Goal: Transaction & Acquisition: Purchase product/service

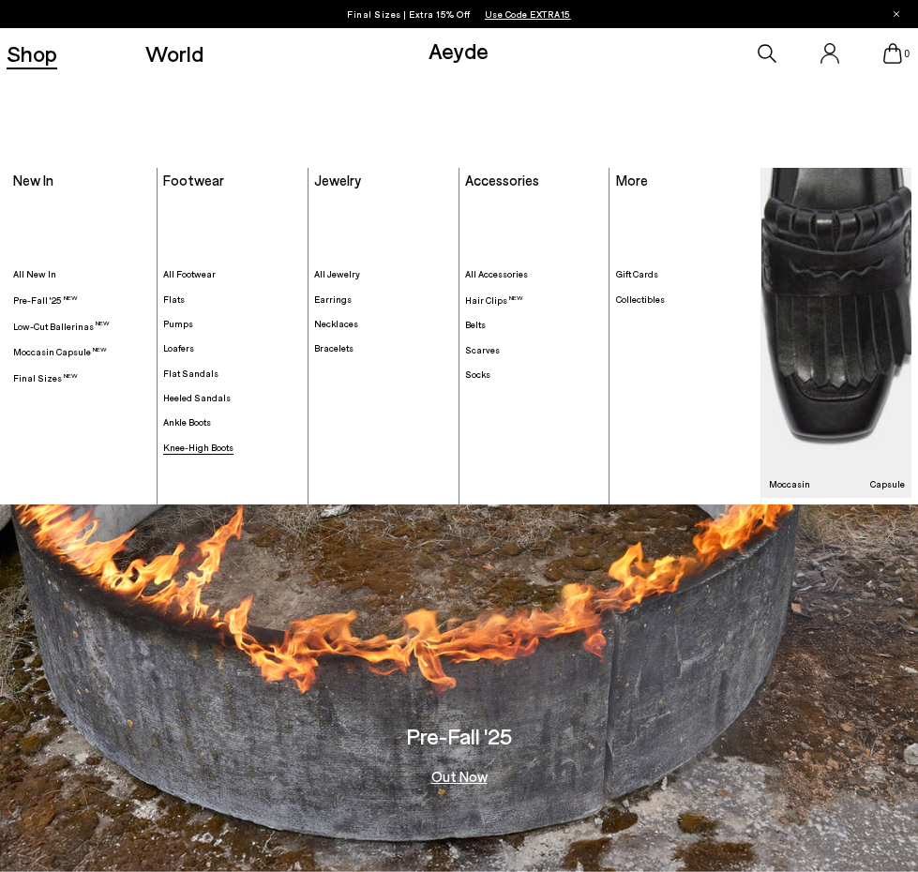
click at [188, 447] on span "Knee-High Boots" at bounding box center [198, 447] width 70 height 11
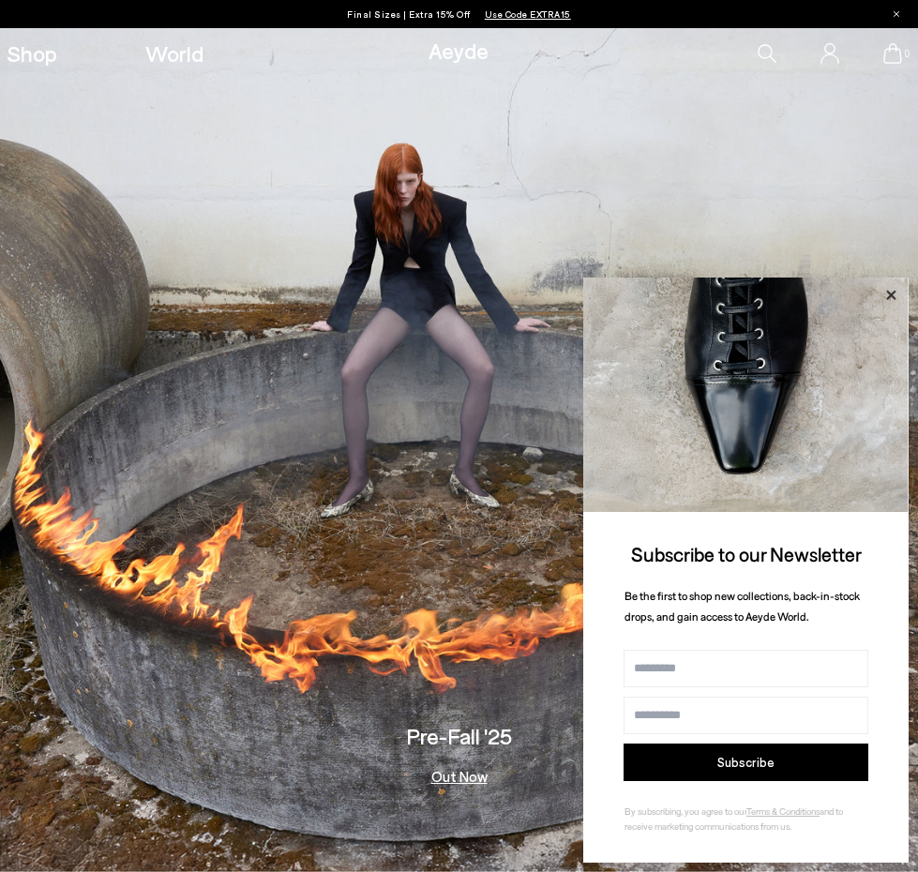
click at [886, 286] on icon at bounding box center [891, 295] width 24 height 24
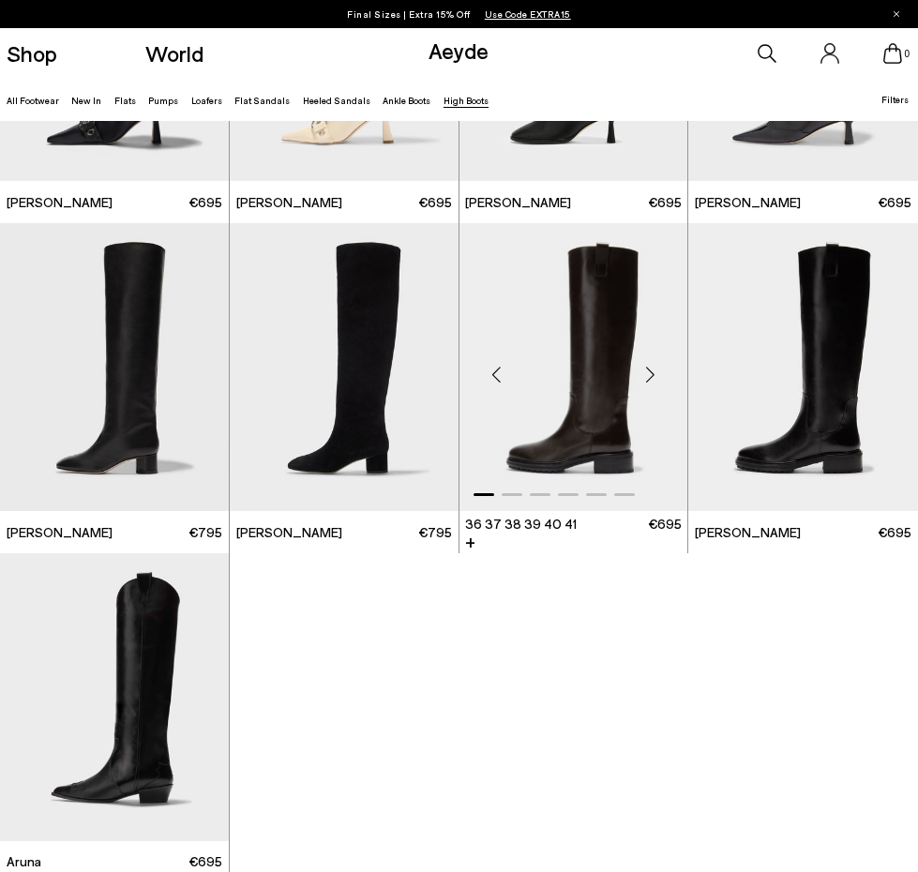
scroll to position [422, 0]
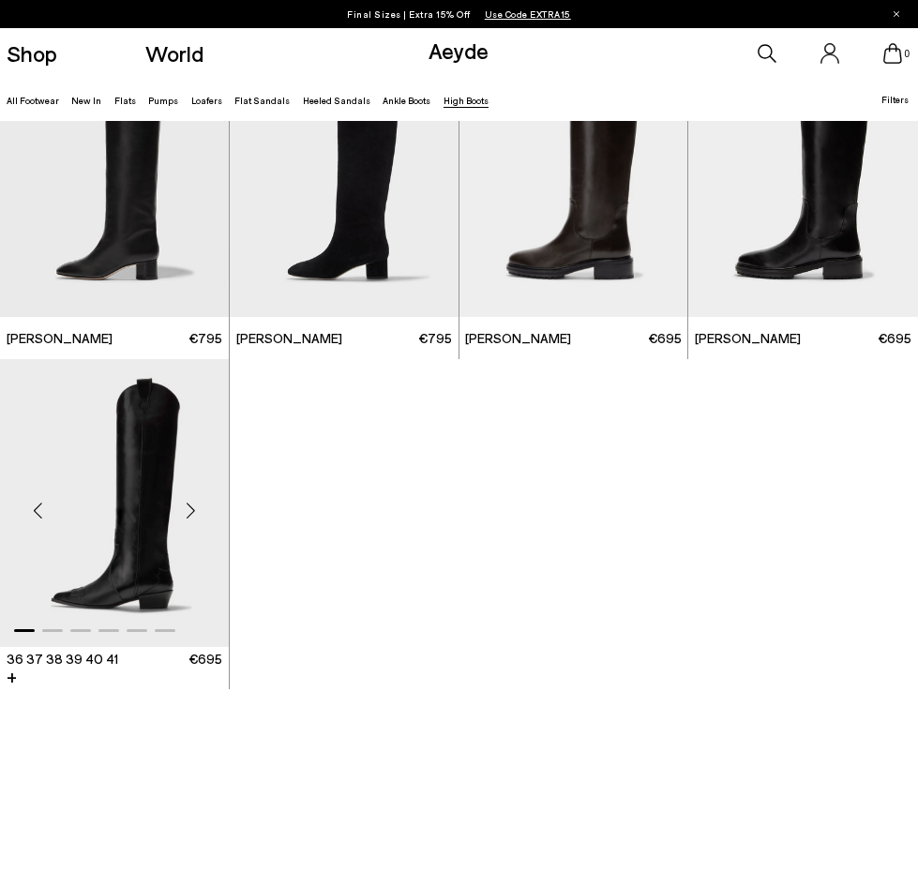
click at [203, 503] on div "Next slide" at bounding box center [191, 511] width 56 height 56
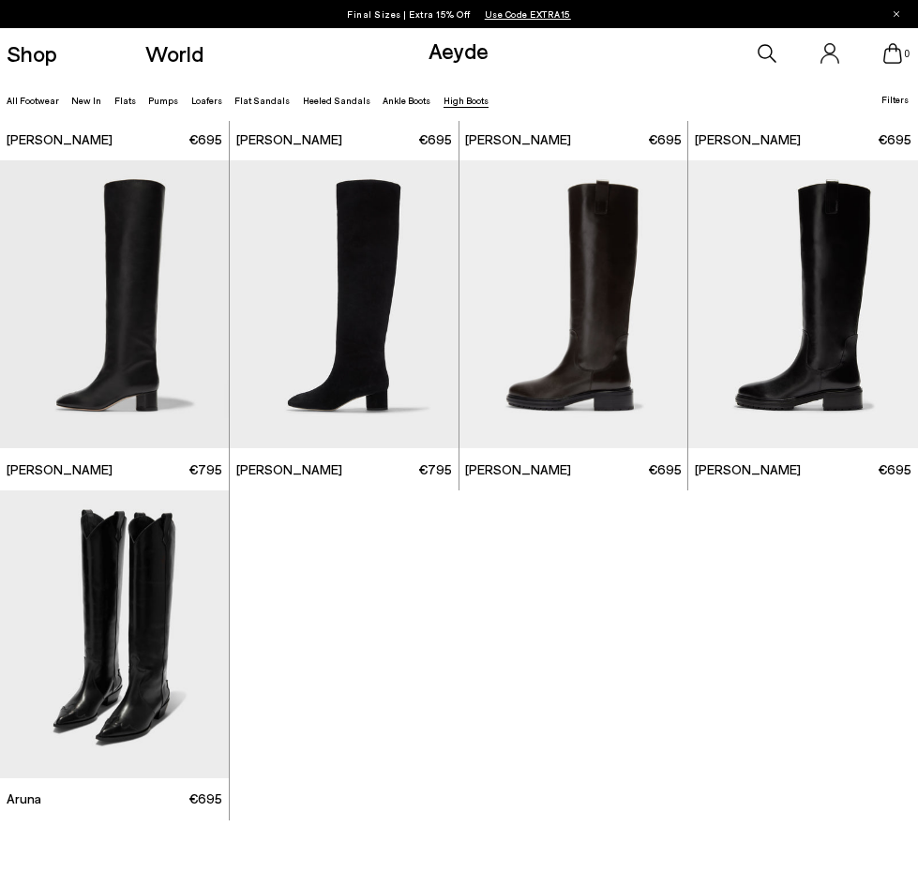
scroll to position [0, 0]
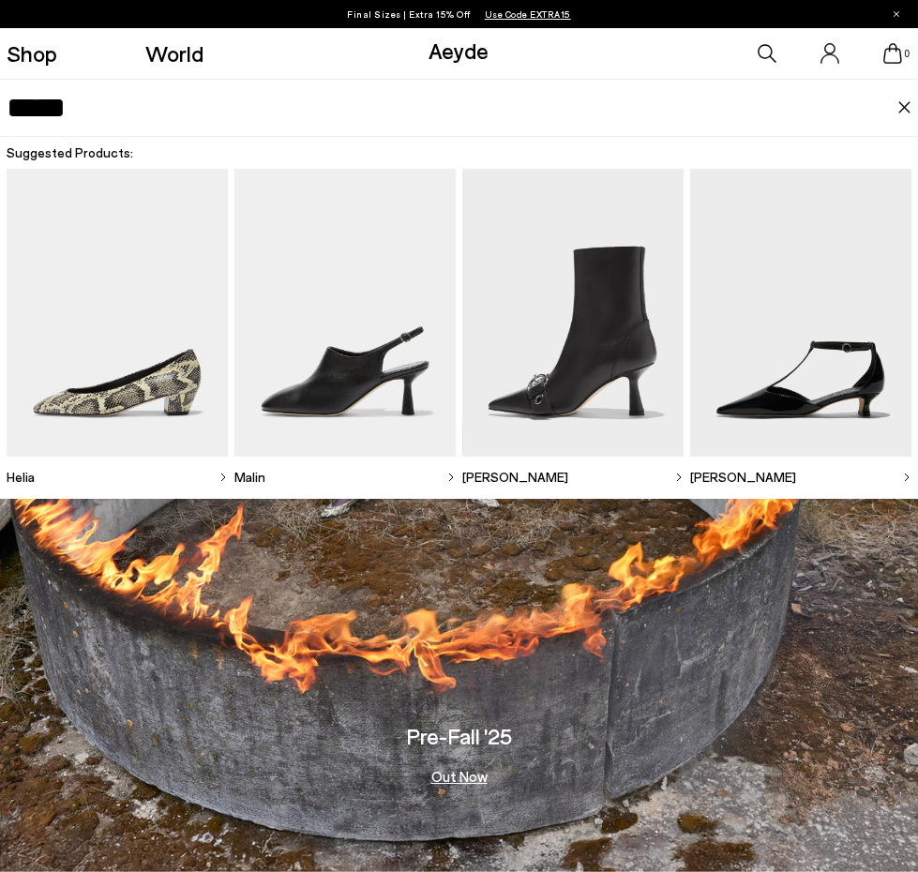
type input "*****"
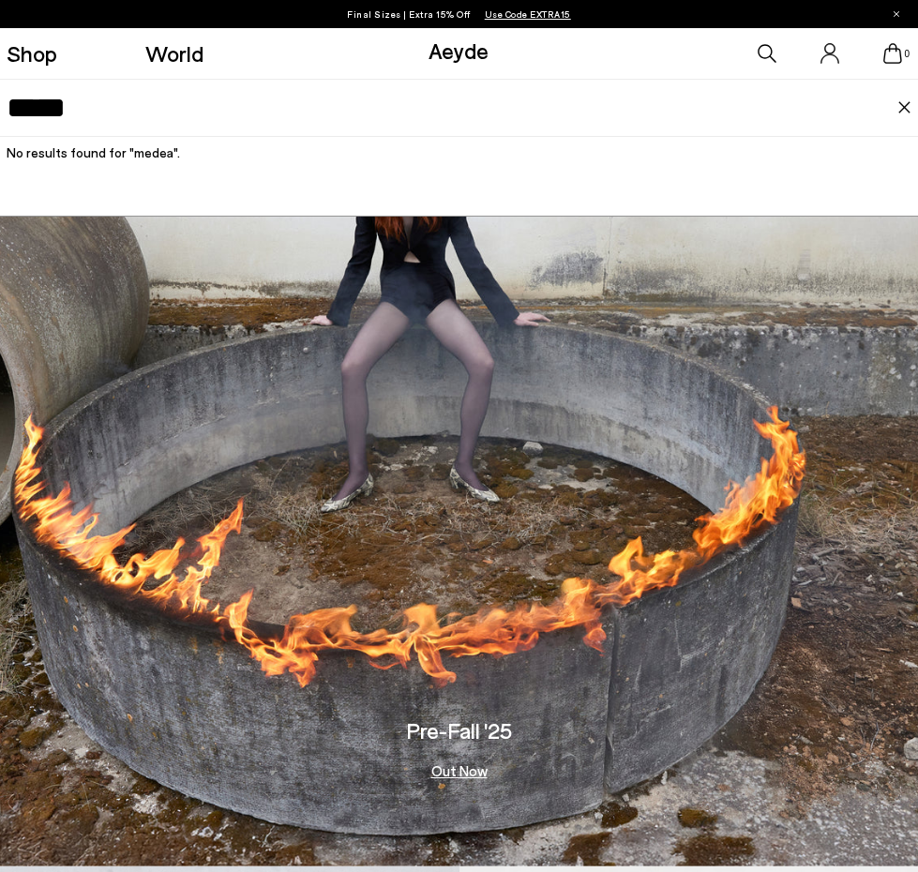
scroll to position [4, 0]
